Goal: Find specific page/section: Find specific page/section

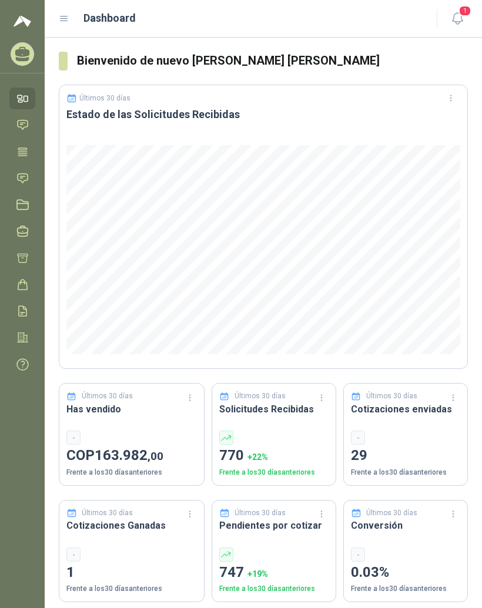
click at [68, 18] on icon at bounding box center [64, 19] width 11 height 11
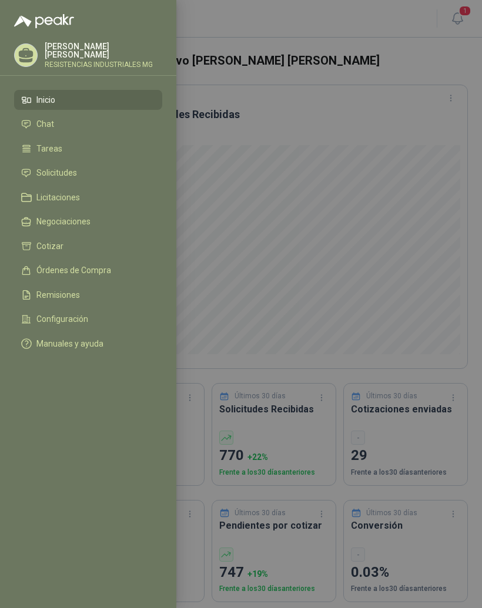
click at [105, 179] on link "Solicitudes" at bounding box center [88, 173] width 148 height 20
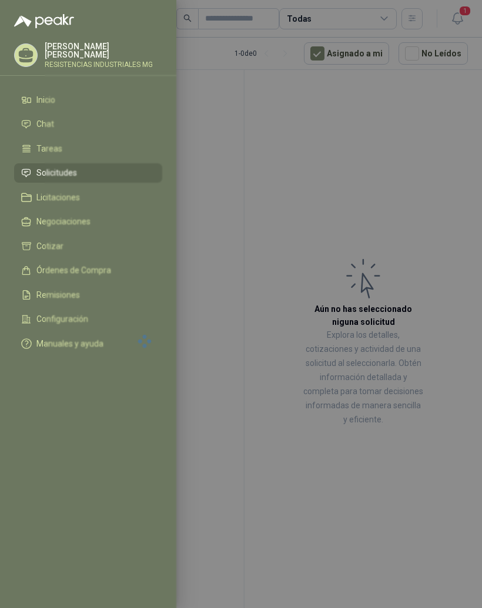
click at [418, 173] on div at bounding box center [241, 304] width 482 height 608
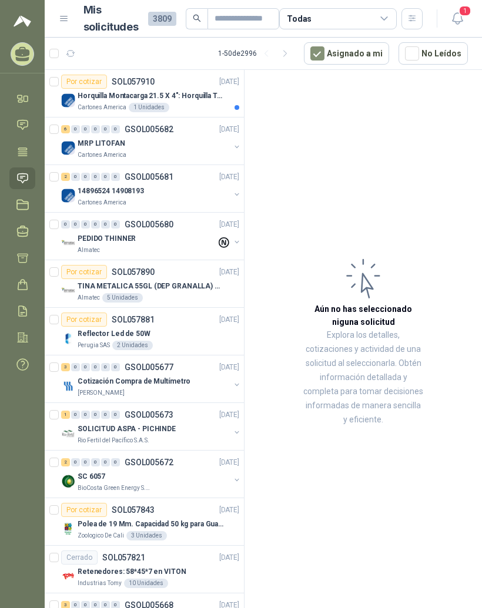
click at [183, 94] on p "Horquilla Montacarga 21.5 X 4": Horquilla Telescopica Overall size 2108 x 660 x…" at bounding box center [151, 95] width 146 height 11
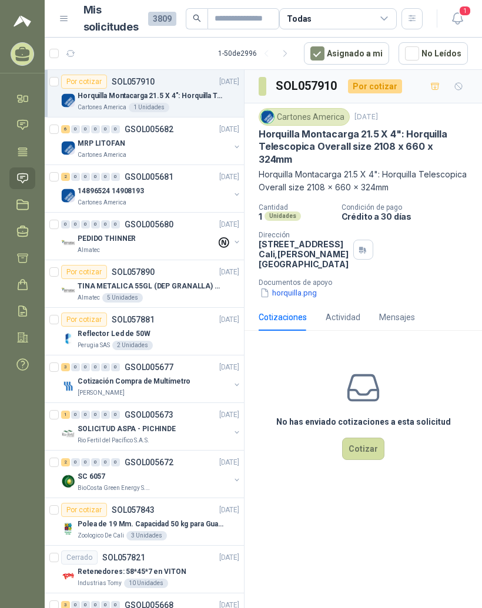
click at [197, 134] on div "6 0 0 0 0 0 GSOL005682 [DATE]" at bounding box center [151, 129] width 180 height 14
